Goal: Information Seeking & Learning: Learn about a topic

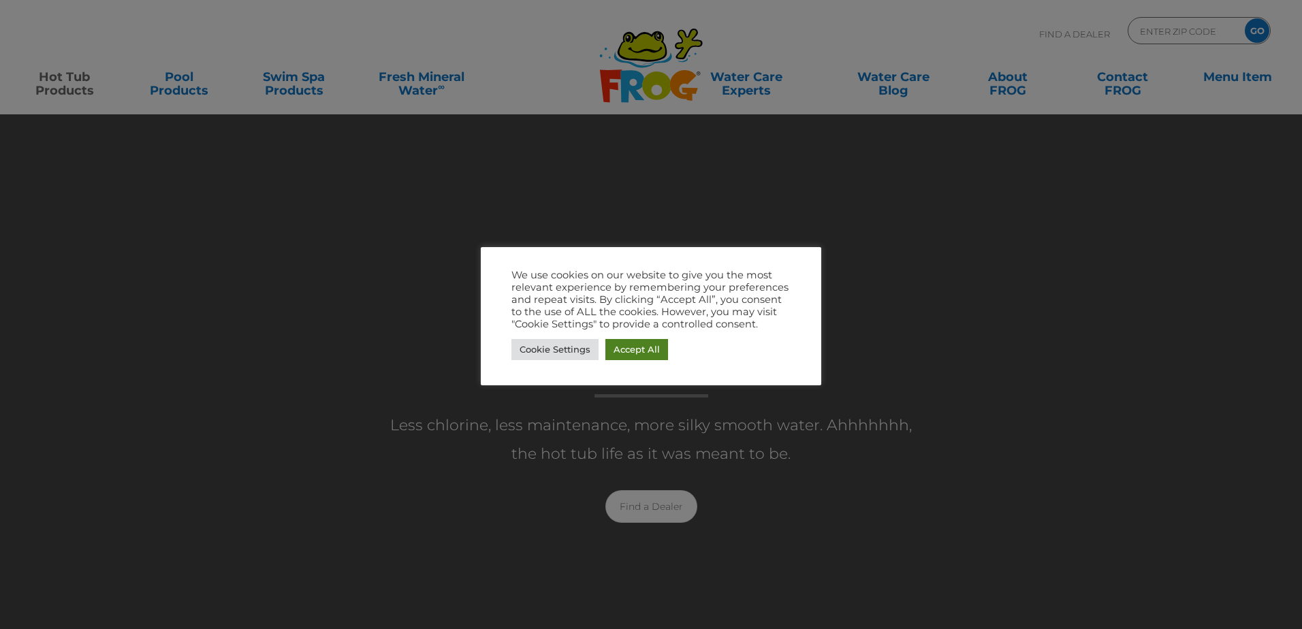
click at [649, 350] on link "Accept All" at bounding box center [636, 349] width 63 height 21
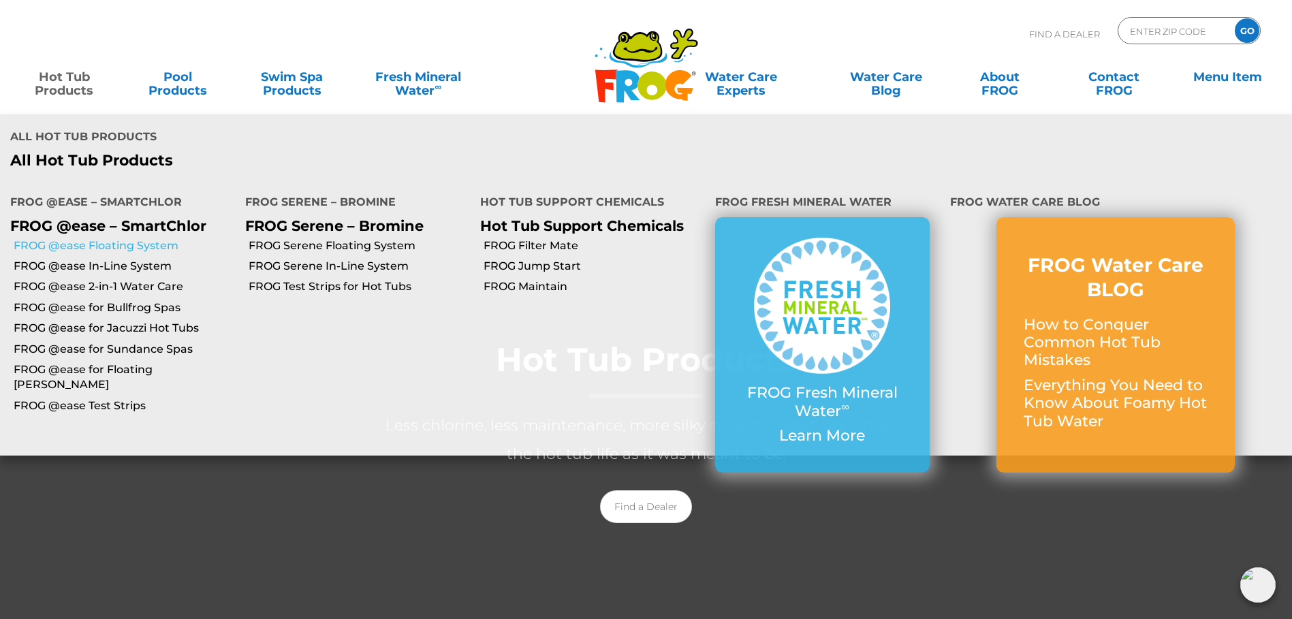
click at [130, 238] on link "FROG @ease Floating System" at bounding box center [124, 245] width 221 height 15
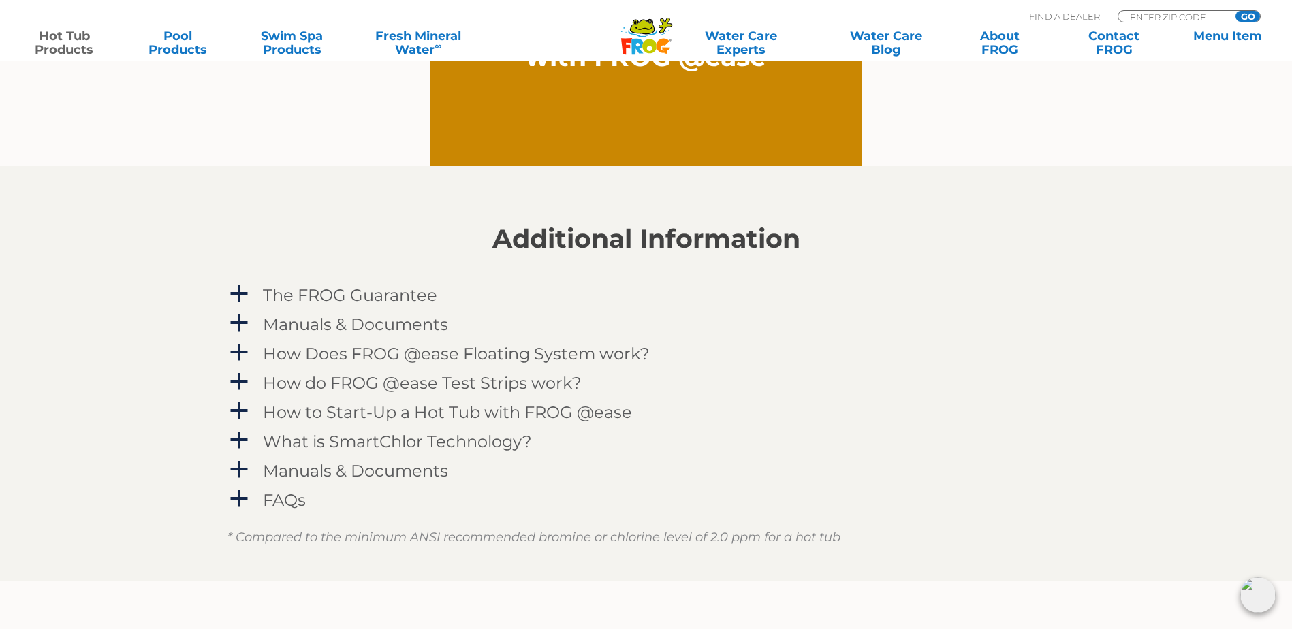
scroll to position [1362, 0]
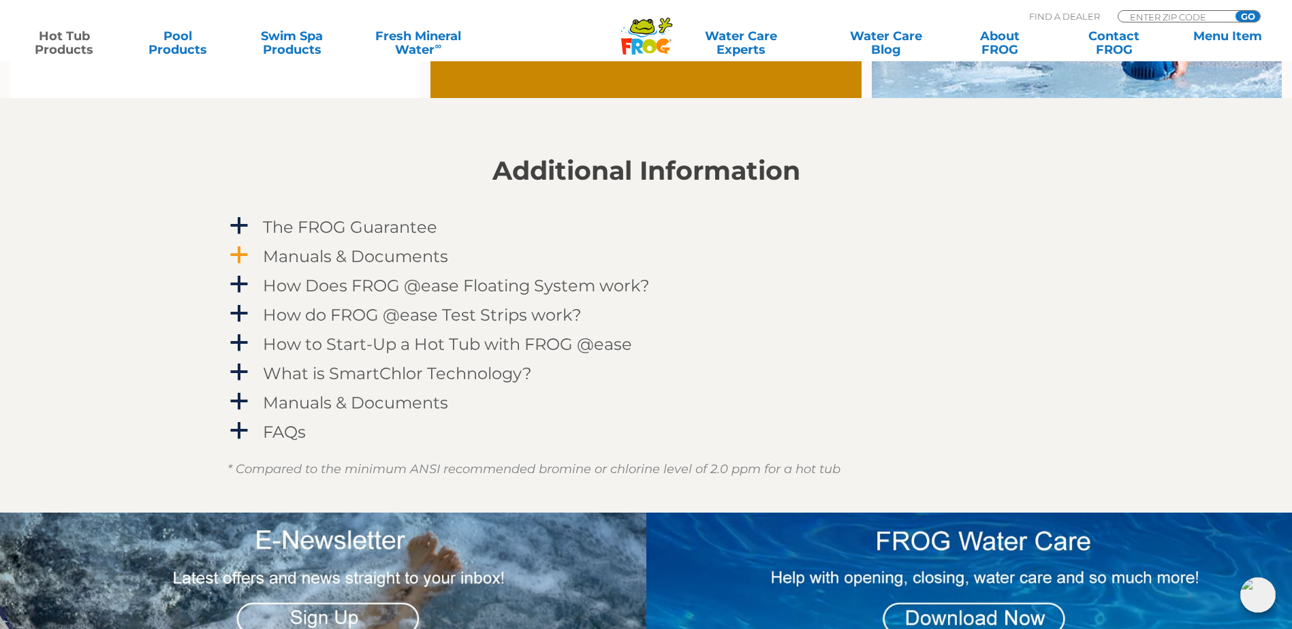
click at [240, 256] on span "a" at bounding box center [239, 255] width 20 height 20
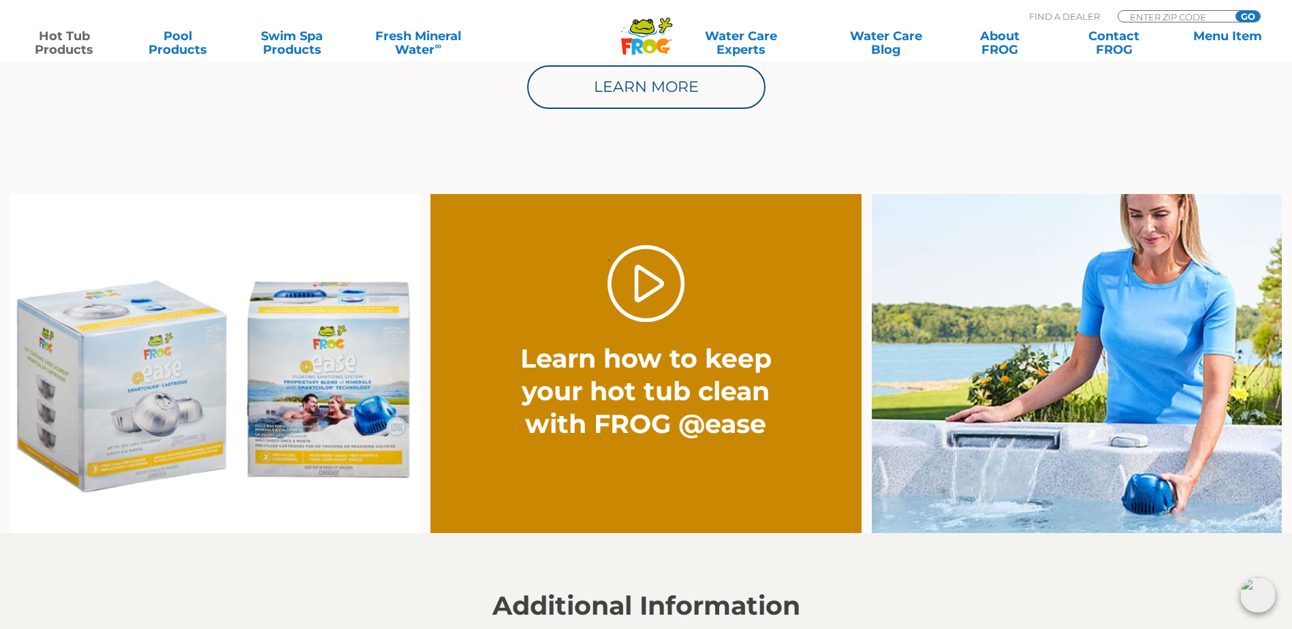
scroll to position [885, 0]
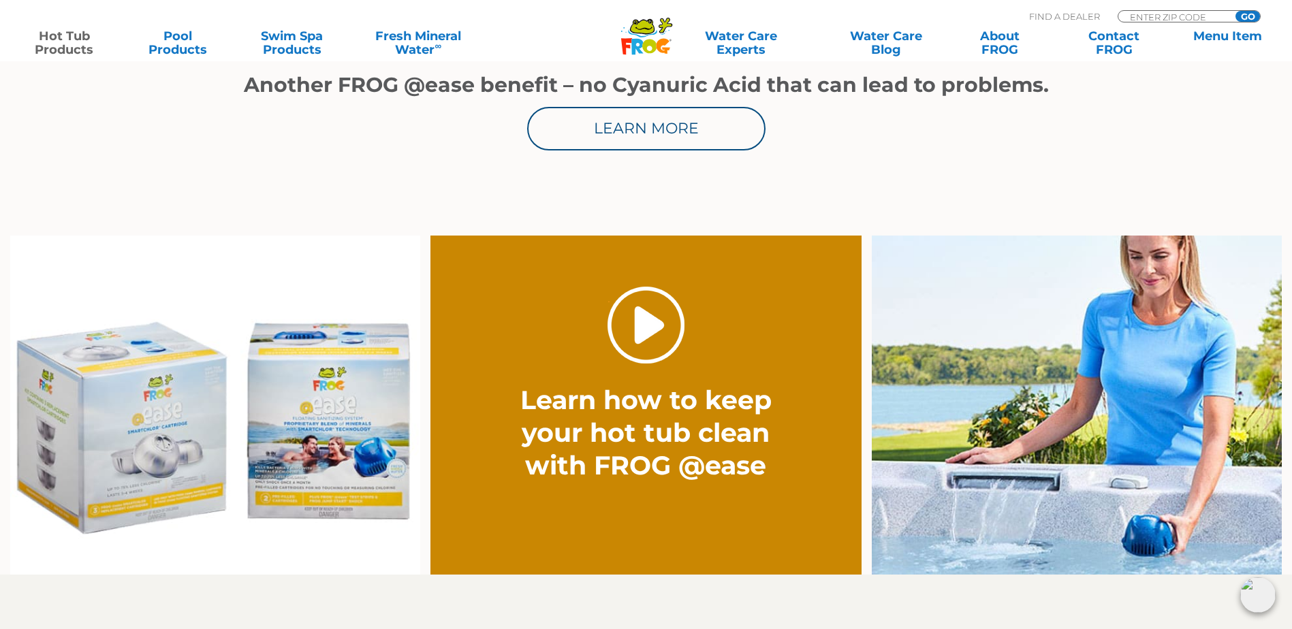
click at [644, 319] on link "." at bounding box center [645, 325] width 77 height 77
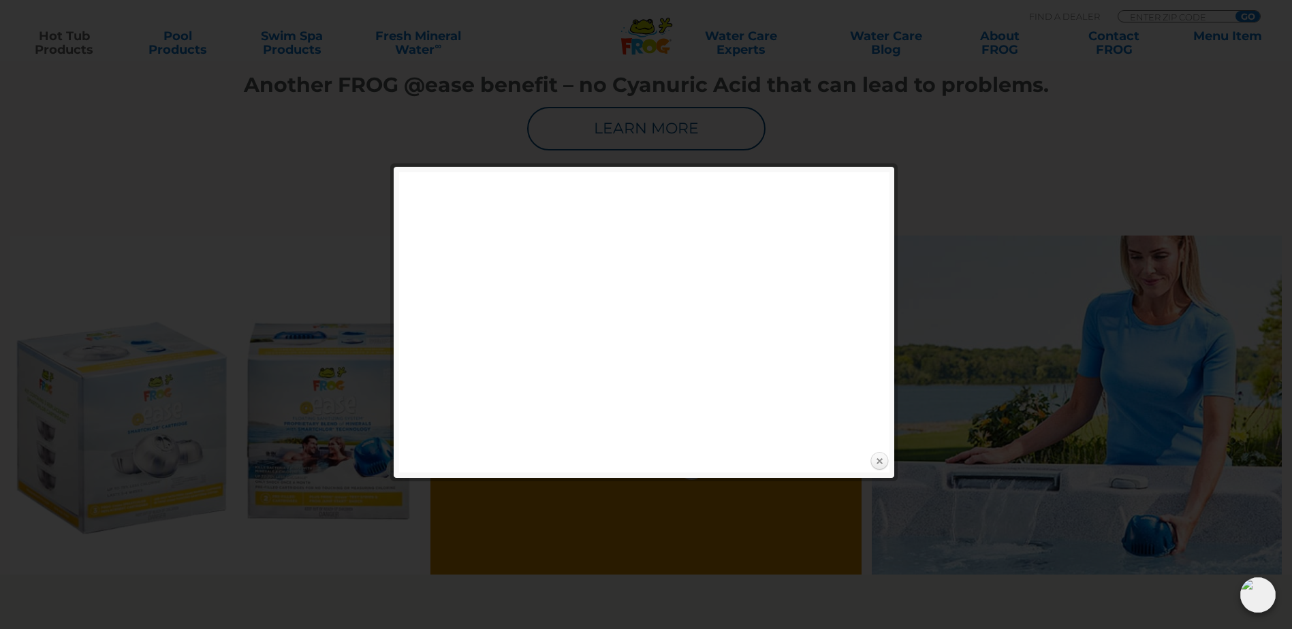
click at [879, 462] on link "Close" at bounding box center [879, 462] width 20 height 20
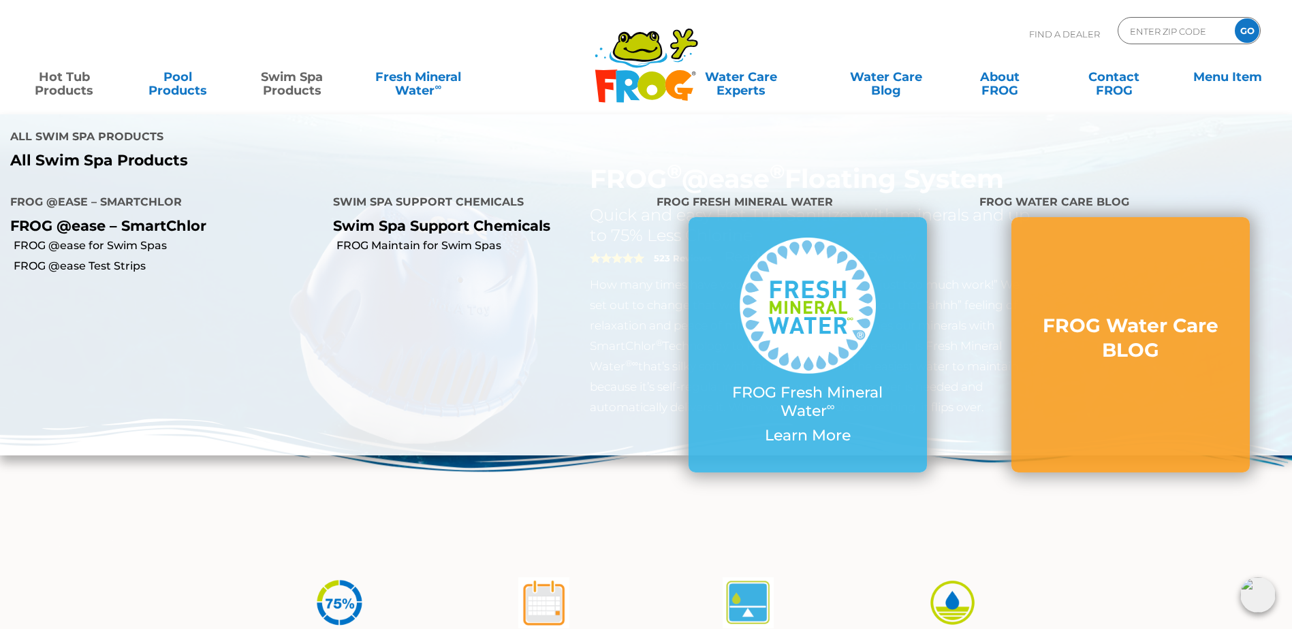
click at [288, 83] on link "Swim Spa Products" at bounding box center [291, 76] width 101 height 27
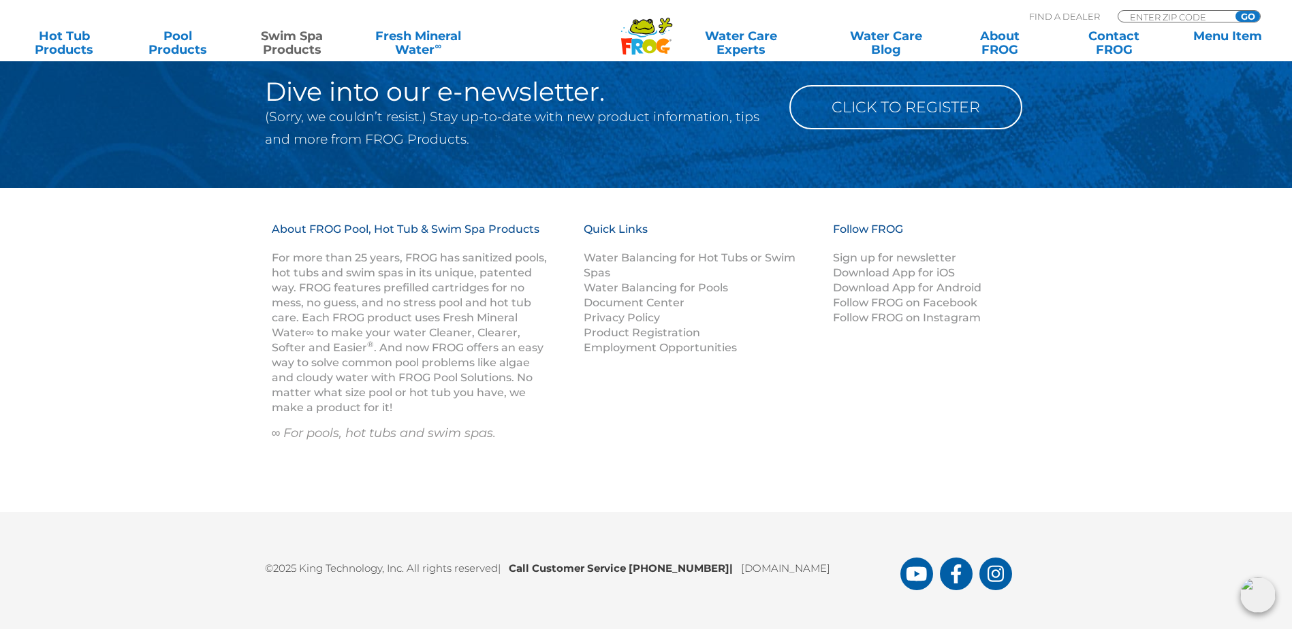
scroll to position [2430, 0]
